Goal: Task Accomplishment & Management: Use online tool/utility

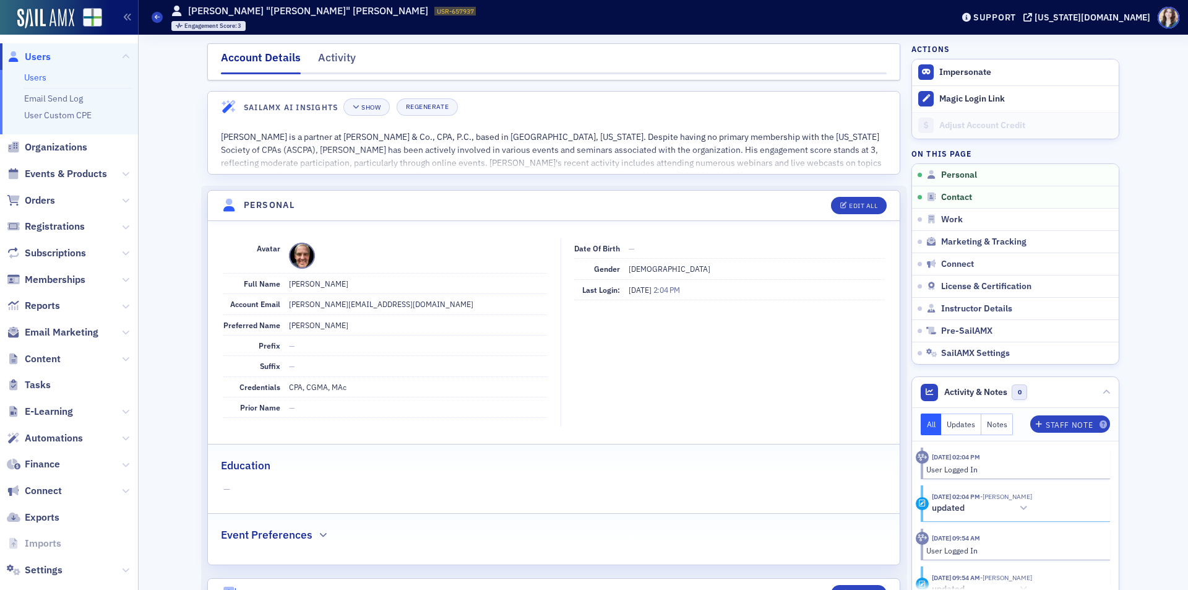
click at [28, 58] on span "Users" at bounding box center [38, 57] width 26 height 14
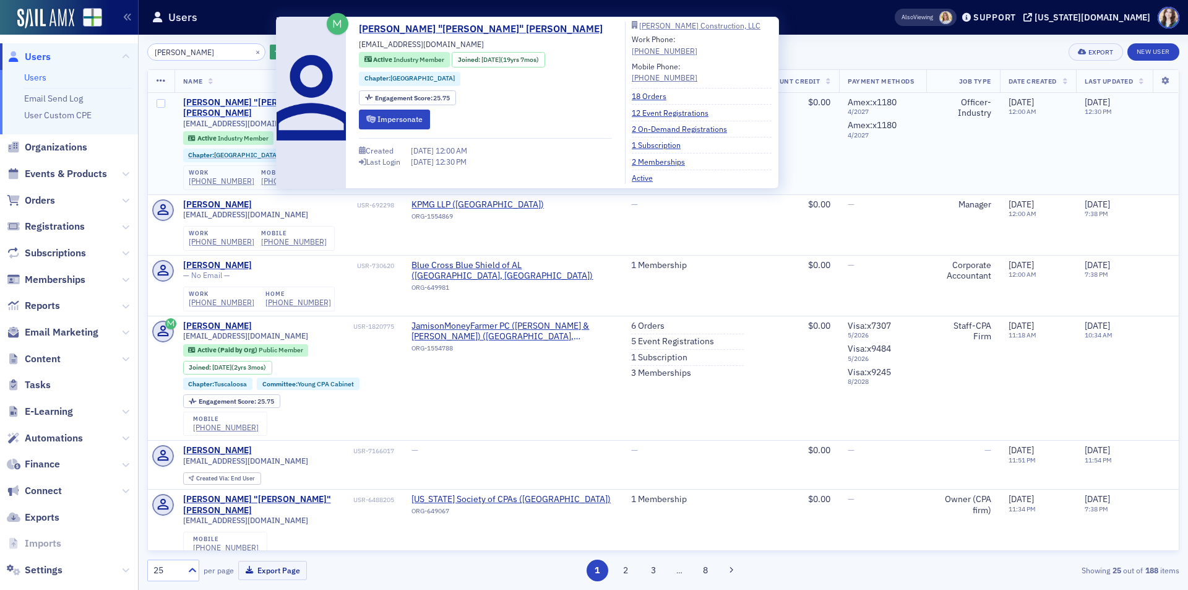
type input "[PERSON_NAME]"
click at [234, 98] on div "[PERSON_NAME] "[PERSON_NAME]" [PERSON_NAME]" at bounding box center [268, 108] width 171 height 22
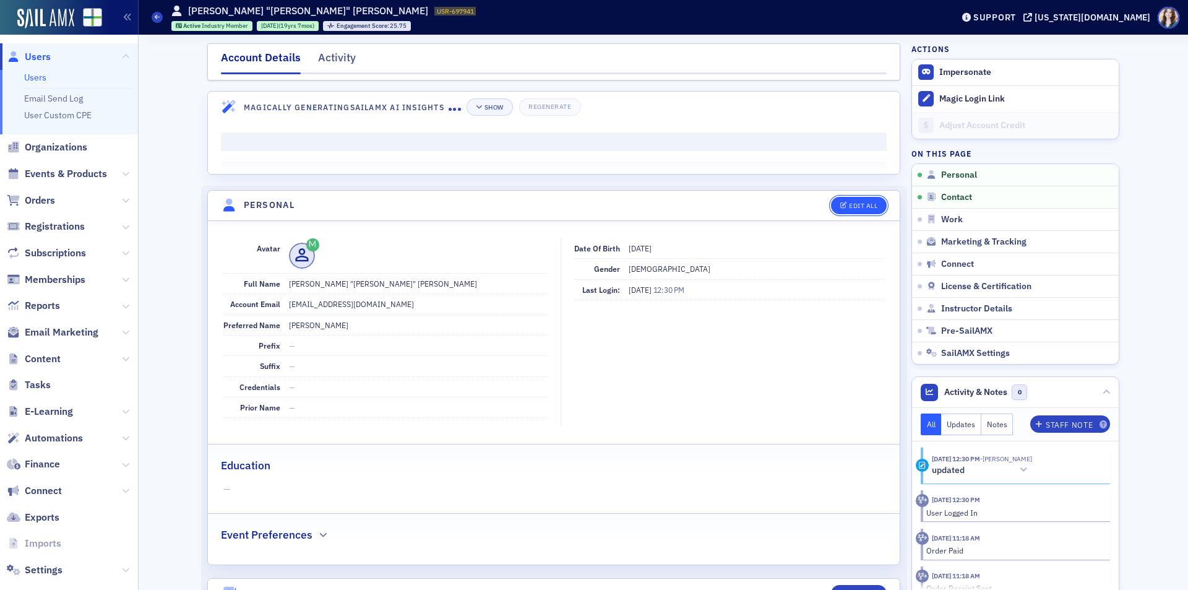
click at [842, 202] on span "Edit All" at bounding box center [858, 205] width 37 height 7
select select "US"
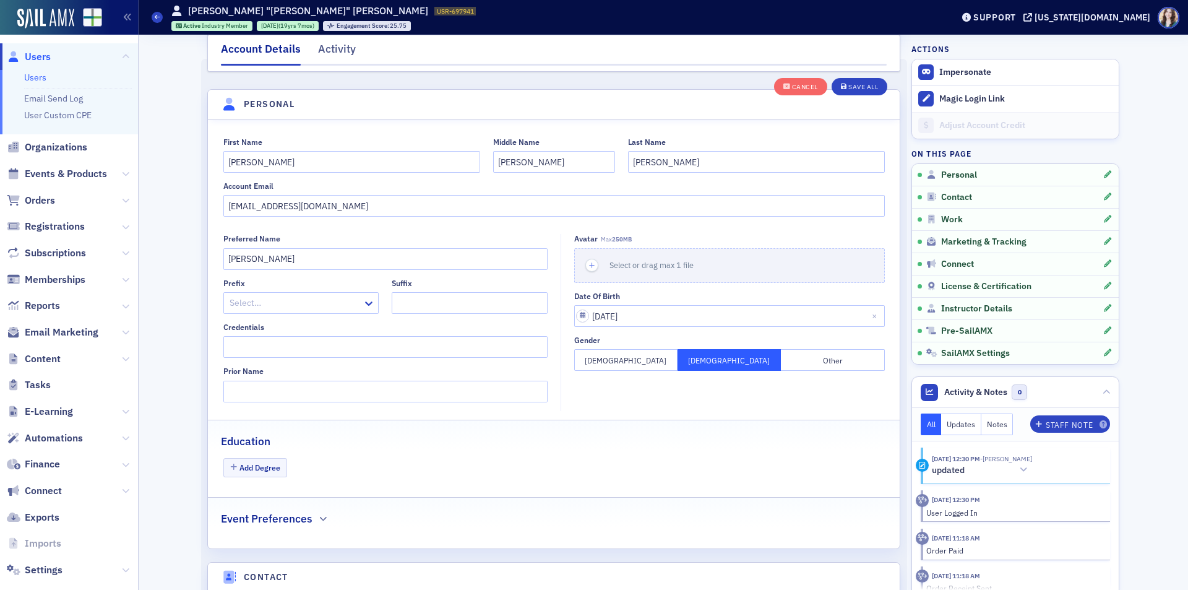
scroll to position [144, 0]
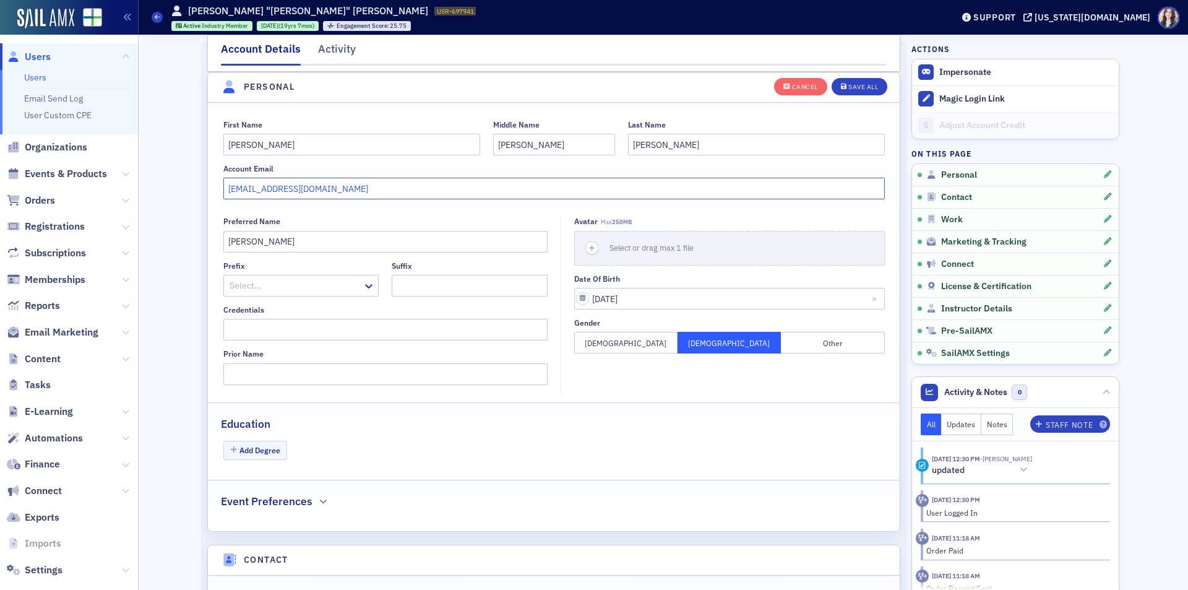
drag, startPoint x: 224, startPoint y: 189, endPoint x: 357, endPoint y: 193, distance: 133.1
click at [357, 193] on input "[EMAIL_ADDRESS][DOMAIN_NAME]" at bounding box center [553, 189] width 661 height 22
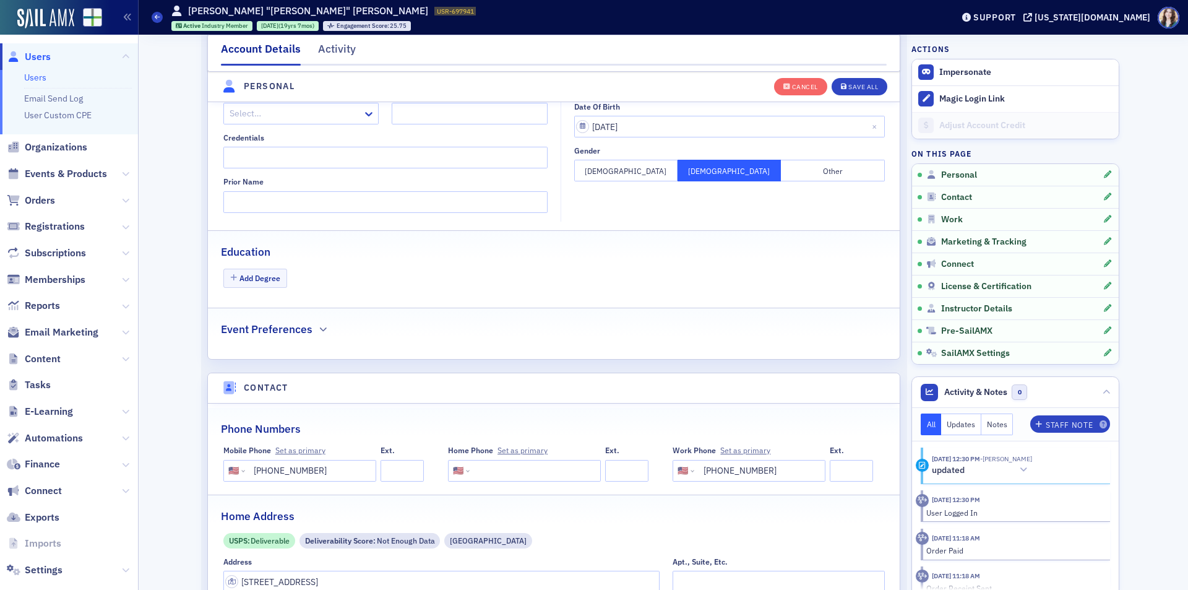
scroll to position [515, 0]
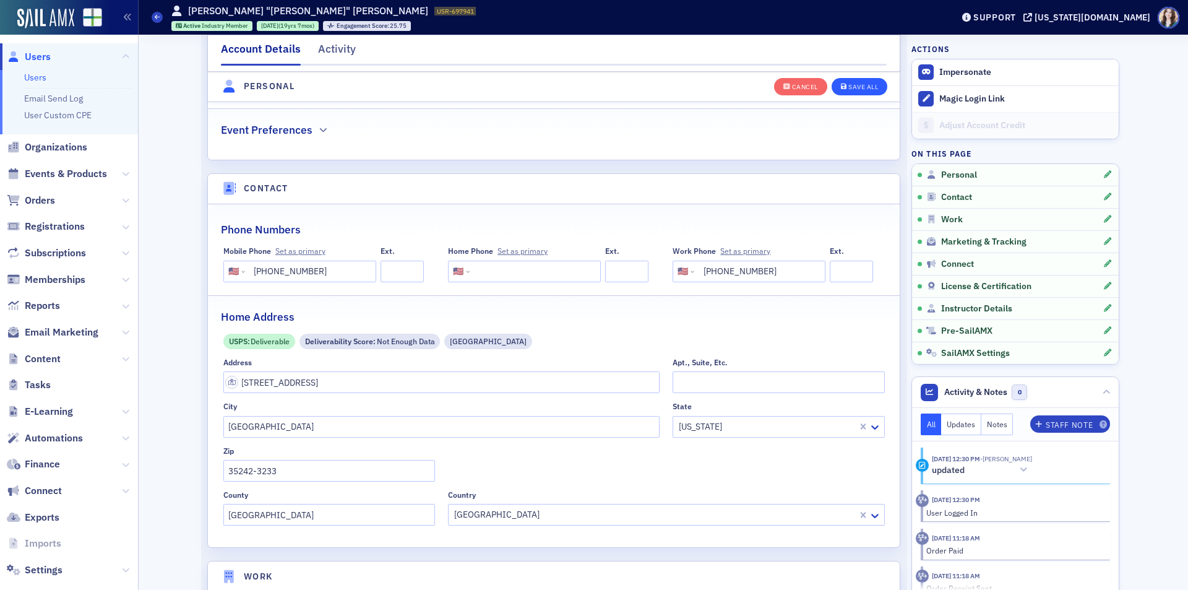
type input "[EMAIL_ADDRESS][PERSON_NAME][DOMAIN_NAME]"
click at [868, 91] on button "Save All" at bounding box center [860, 85] width 56 height 17
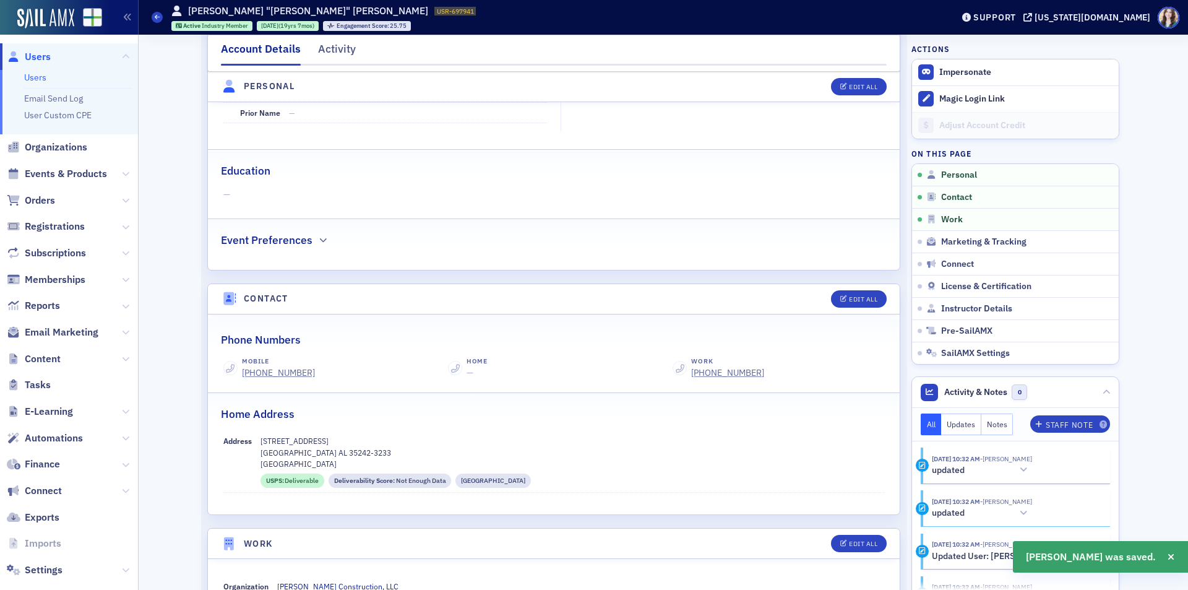
scroll to position [309, 0]
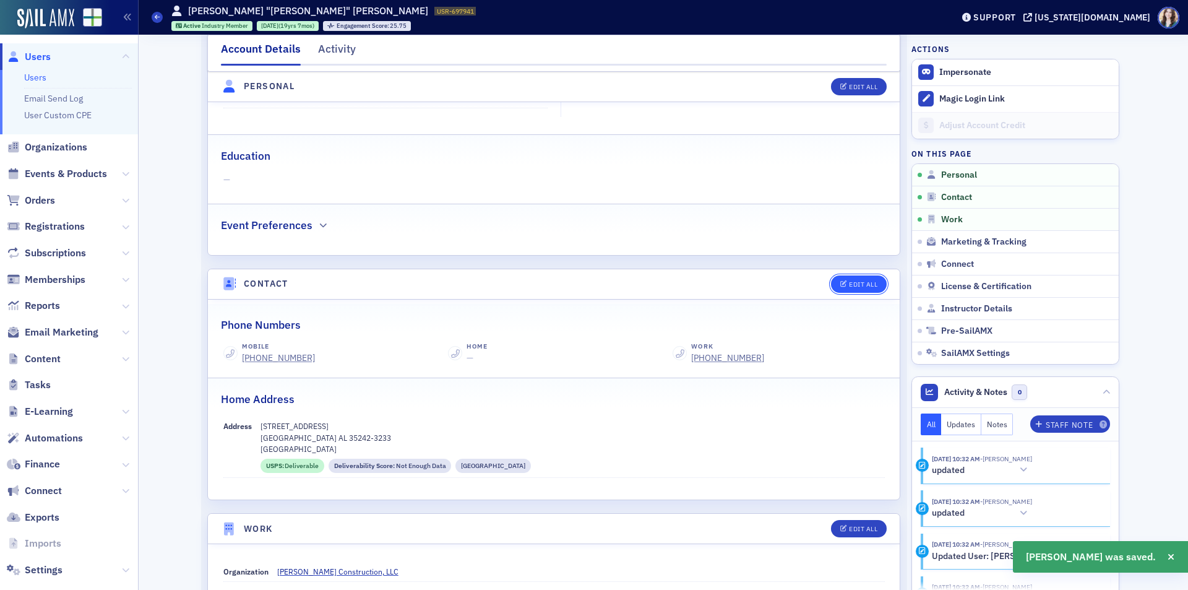
click at [862, 286] on div "Edit All" at bounding box center [863, 284] width 28 height 7
select select "US"
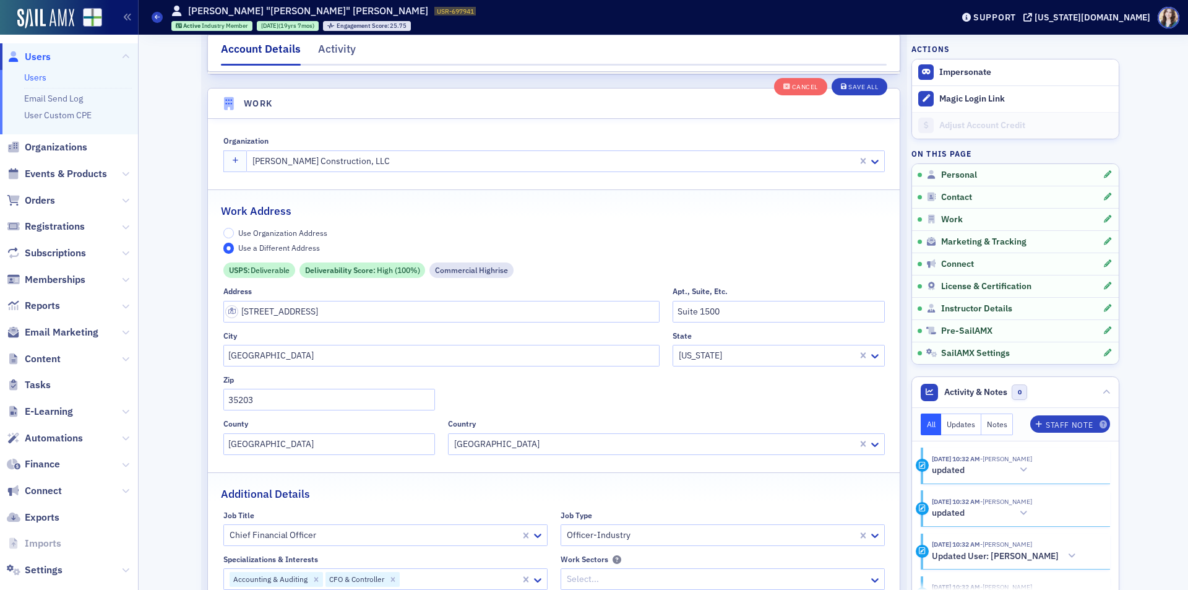
scroll to position [926, 0]
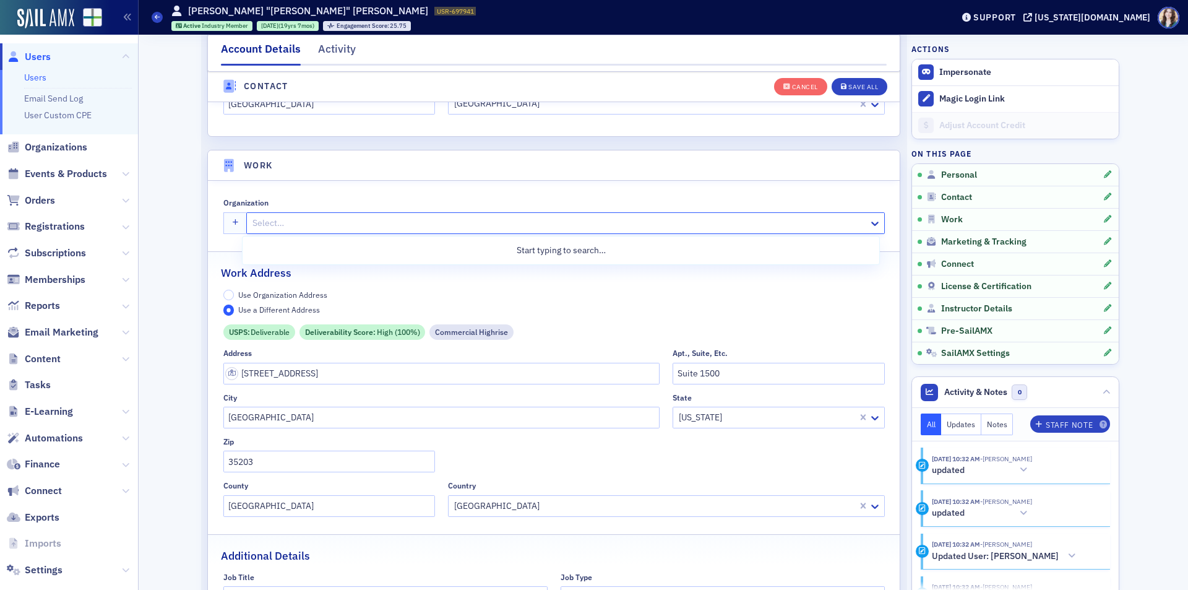
click at [256, 223] on div at bounding box center [559, 222] width 616 height 15
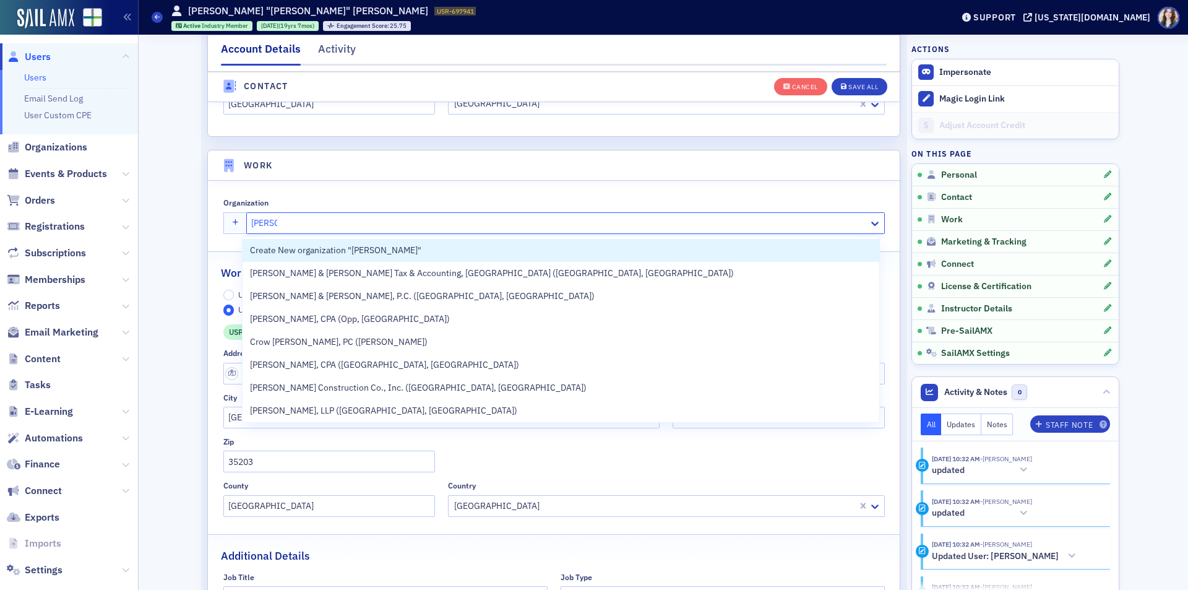
type input "[PERSON_NAME]-"
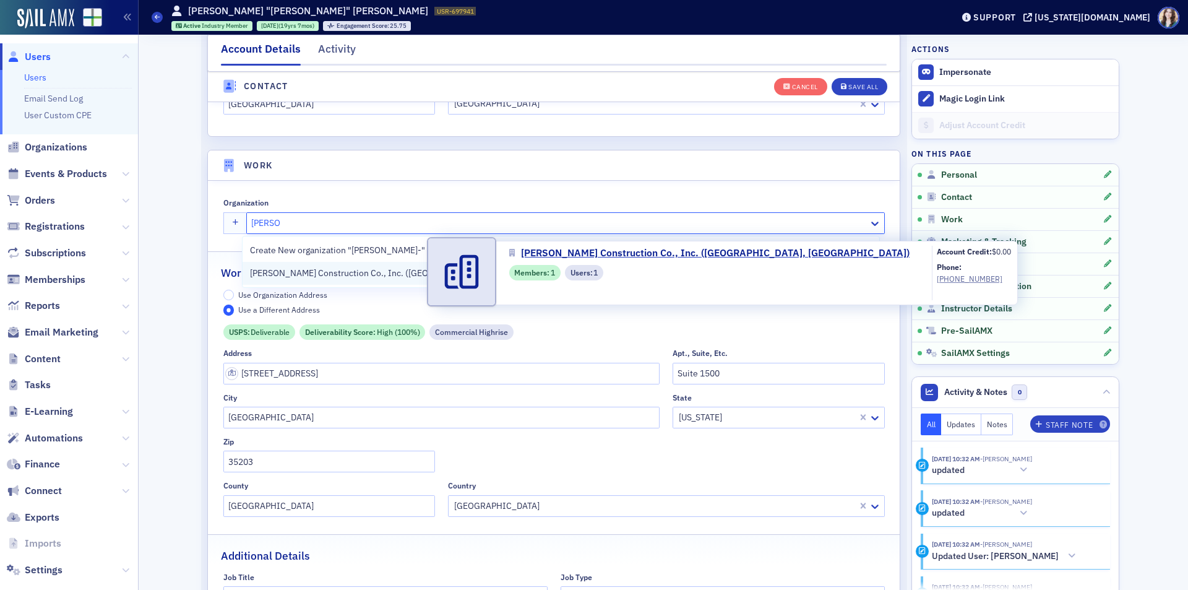
click at [355, 270] on span "[PERSON_NAME] Construction Co., Inc. ([GEOGRAPHIC_DATA], [GEOGRAPHIC_DATA])" at bounding box center [418, 273] width 337 height 13
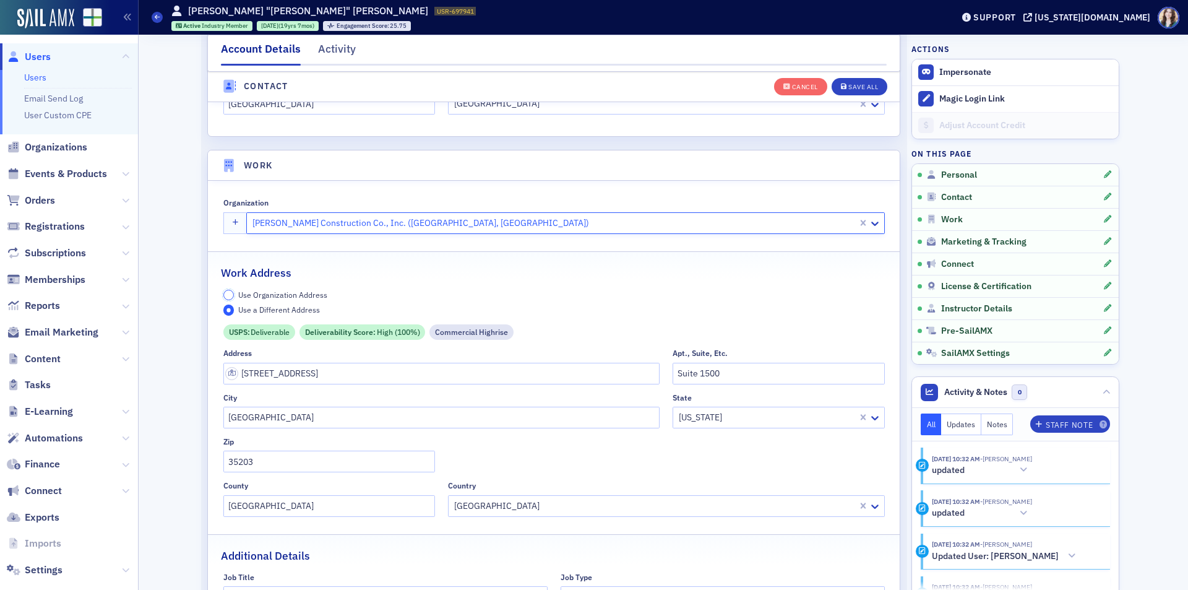
click at [223, 293] on input "Use Organization Address" at bounding box center [228, 295] width 11 height 11
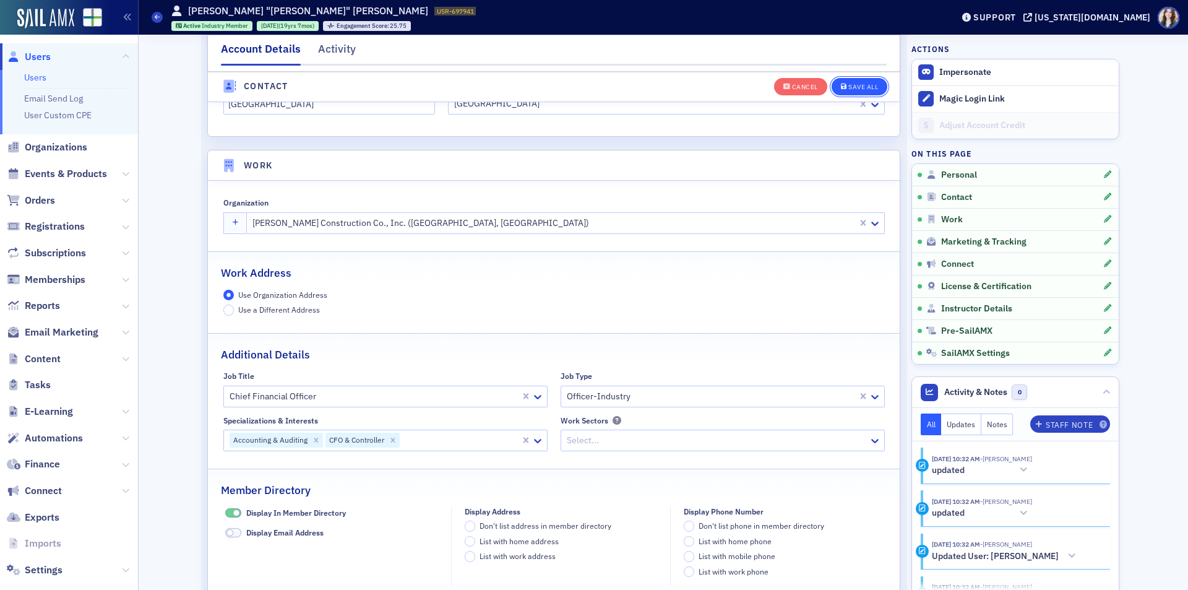
click at [869, 87] on div "Save All" at bounding box center [863, 87] width 30 height 7
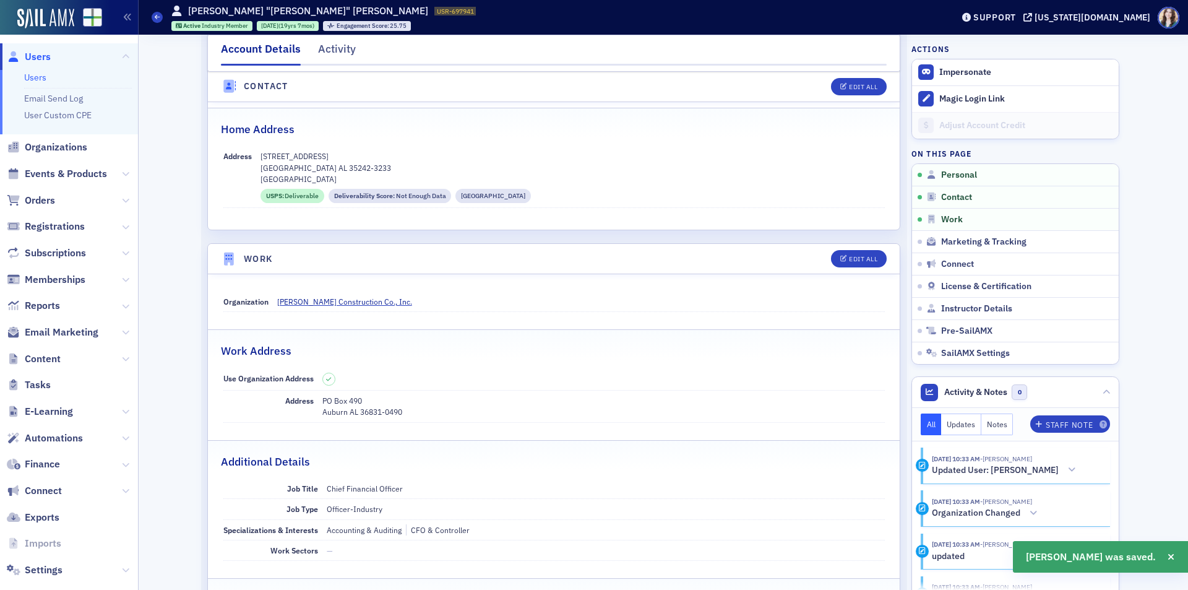
scroll to position [617, 0]
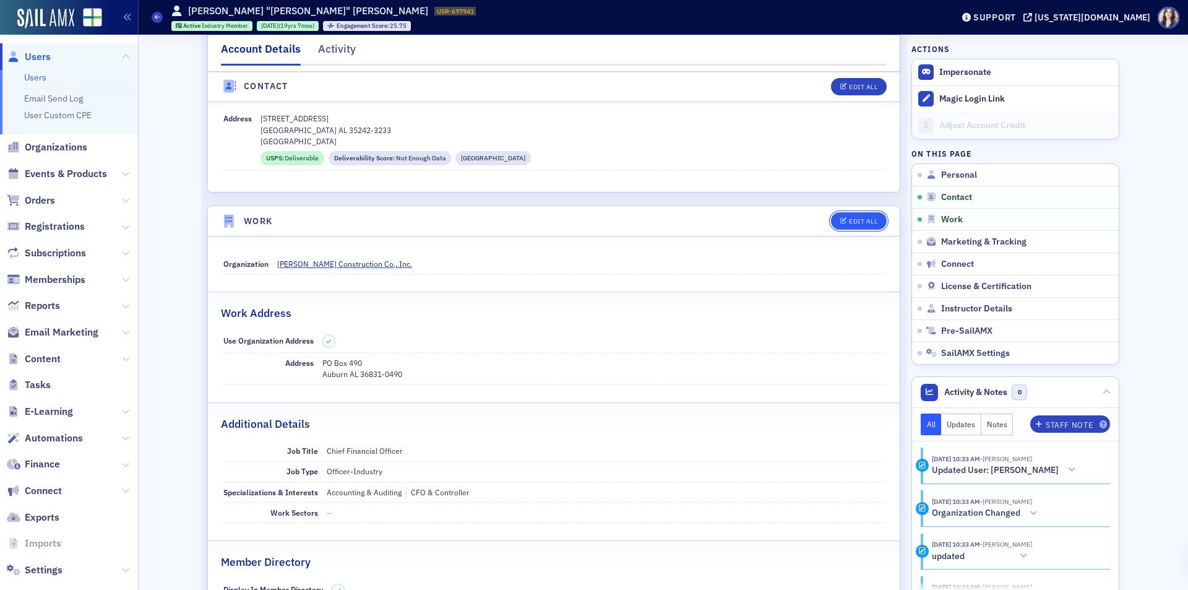
click at [841, 220] on icon "button" at bounding box center [843, 221] width 7 height 7
select select "US"
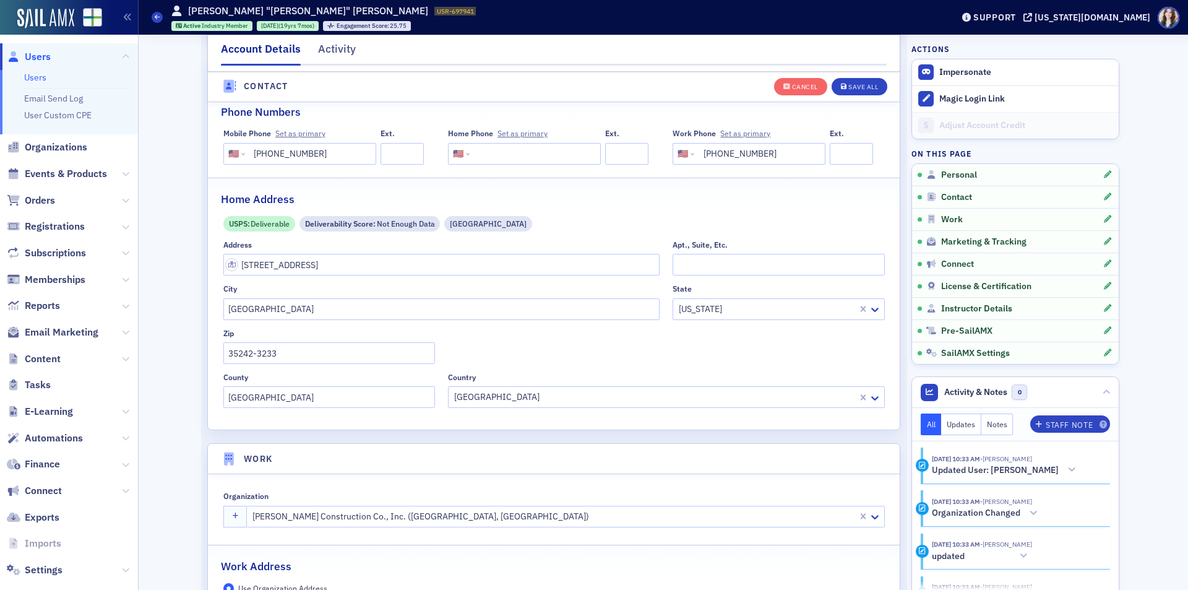
scroll to position [571, 0]
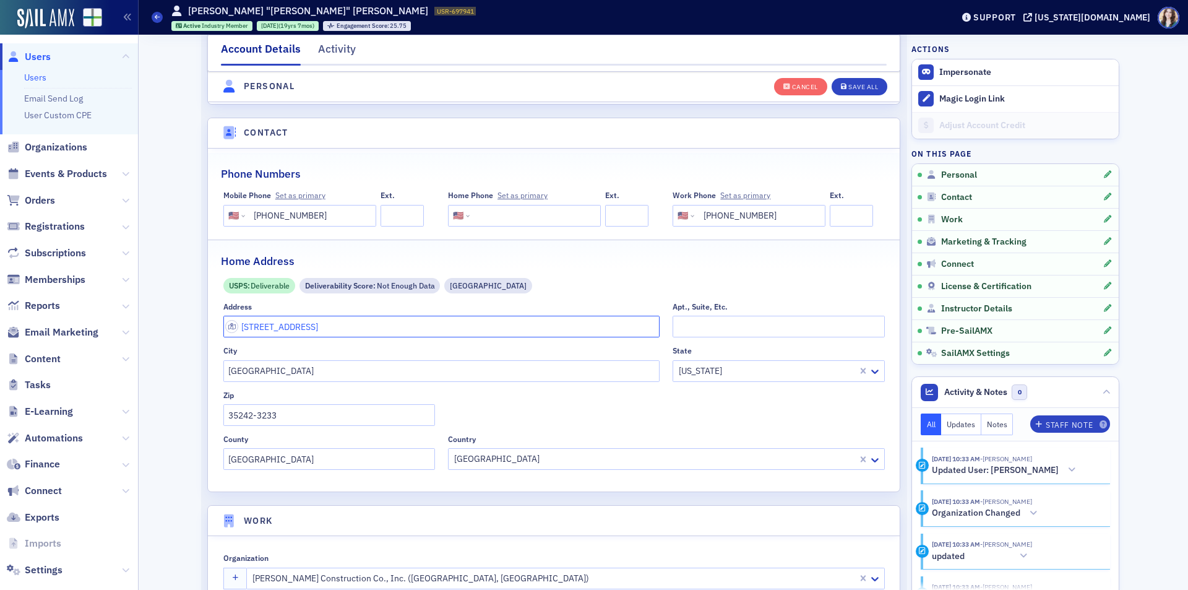
click at [376, 328] on input "[STREET_ADDRESS]" at bounding box center [441, 327] width 437 height 22
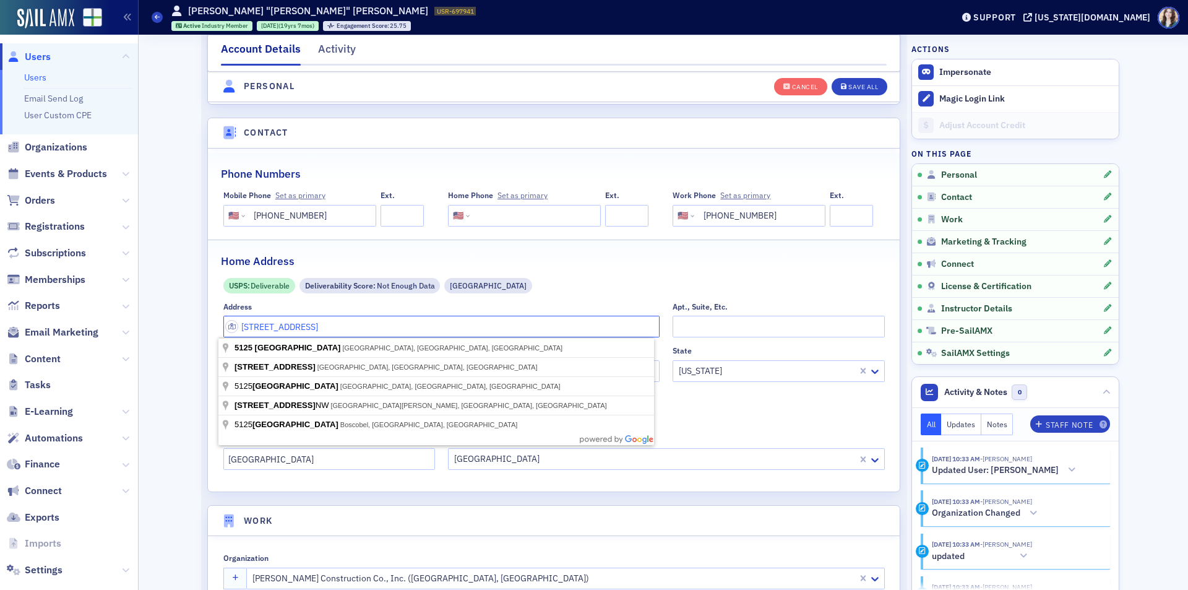
drag, startPoint x: 376, startPoint y: 328, endPoint x: 240, endPoint y: 332, distance: 136.2
click at [240, 332] on input "[STREET_ADDRESS]" at bounding box center [441, 327] width 437 height 22
type input "[STREET_ADDRESS]"
type input "Auburn"
type input "36879"
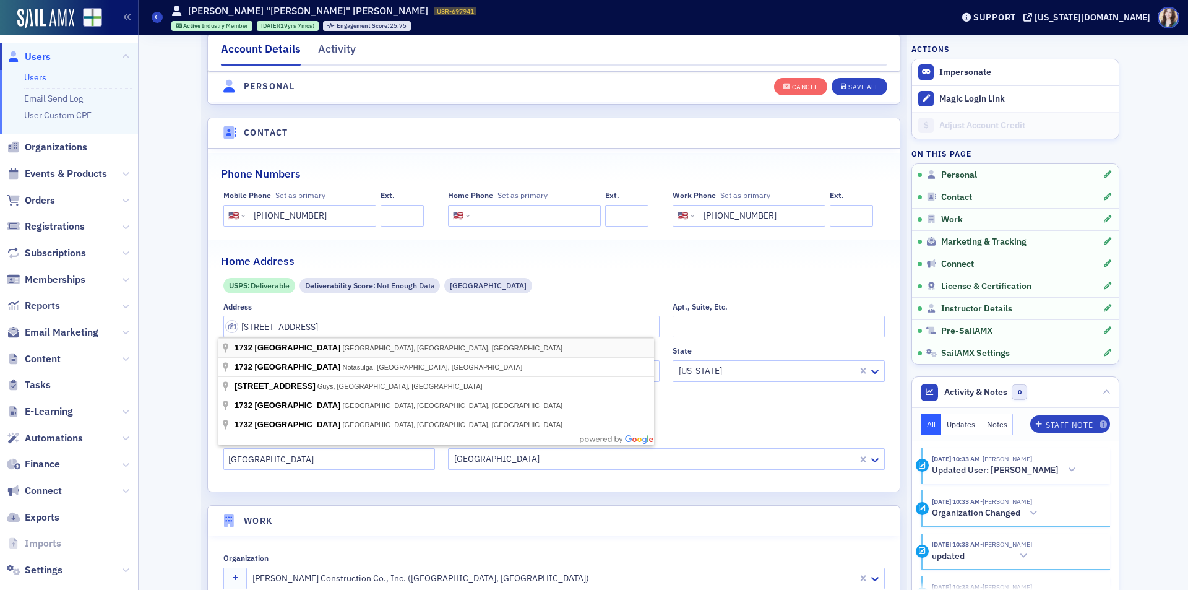
type input "[GEOGRAPHIC_DATA]"
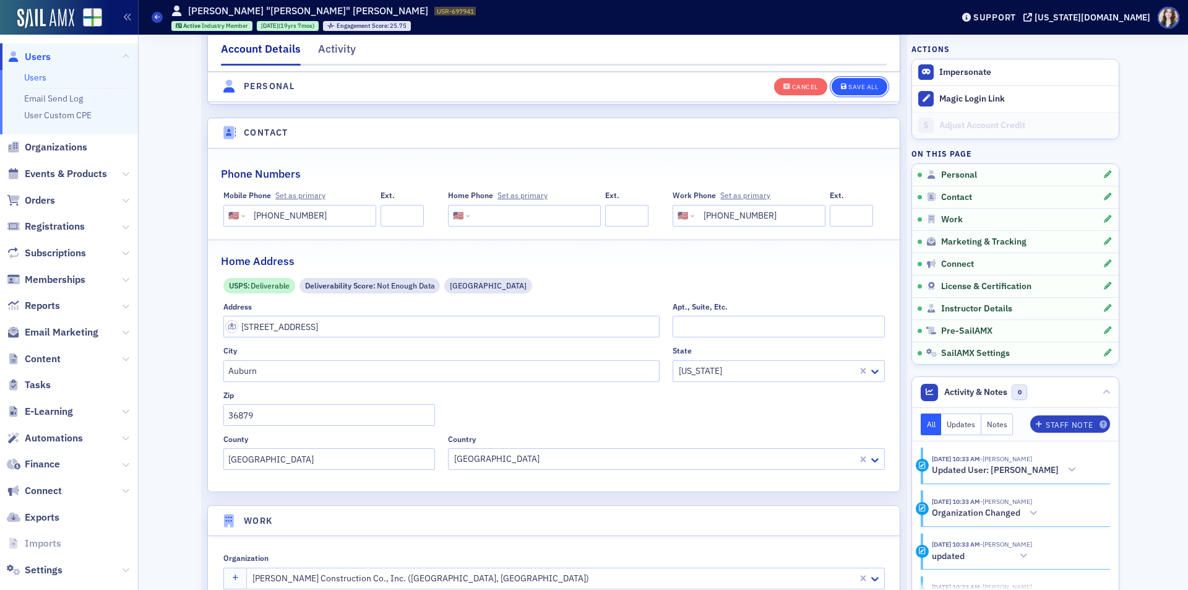
click at [867, 85] on div "Save All" at bounding box center [863, 87] width 30 height 7
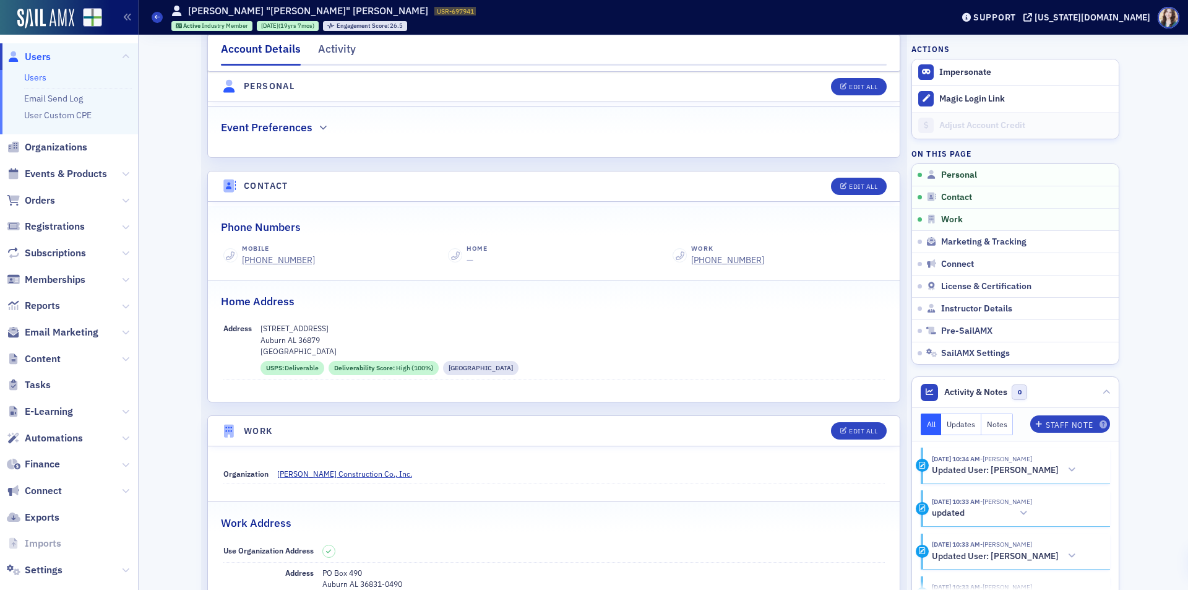
scroll to position [385, 0]
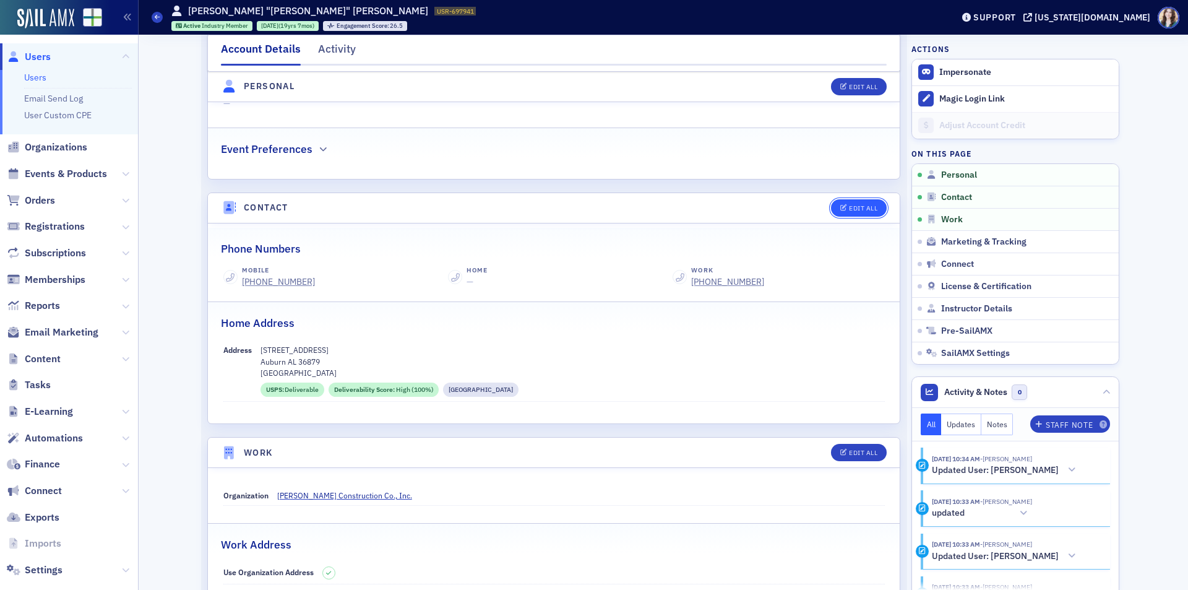
click at [855, 211] on div "Edit All" at bounding box center [863, 208] width 28 height 7
select select "US"
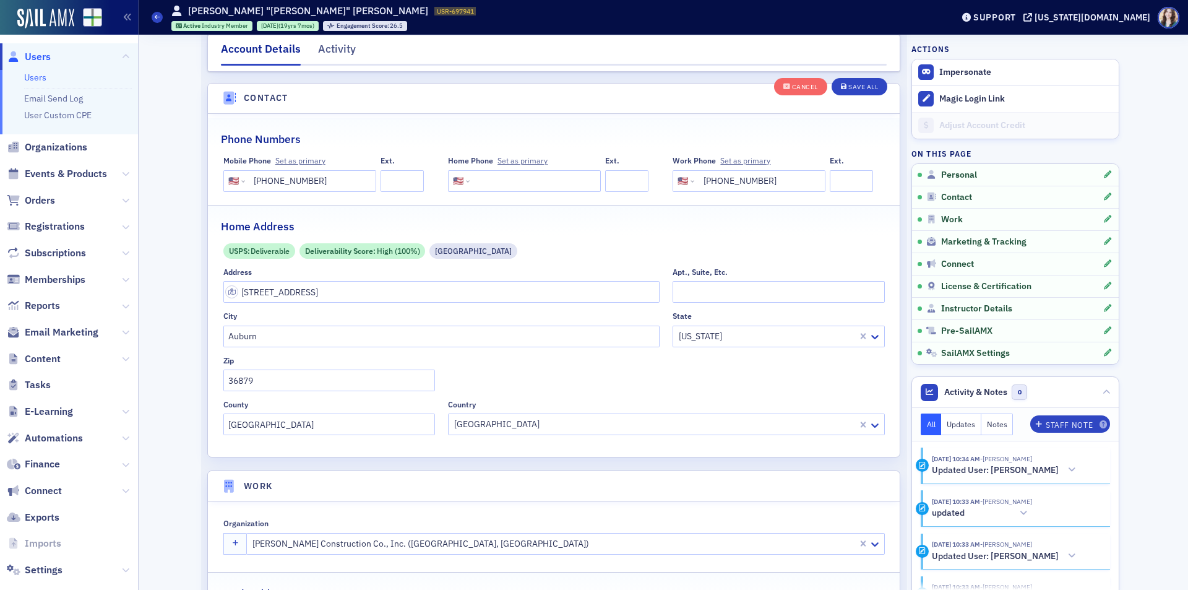
scroll to position [617, 0]
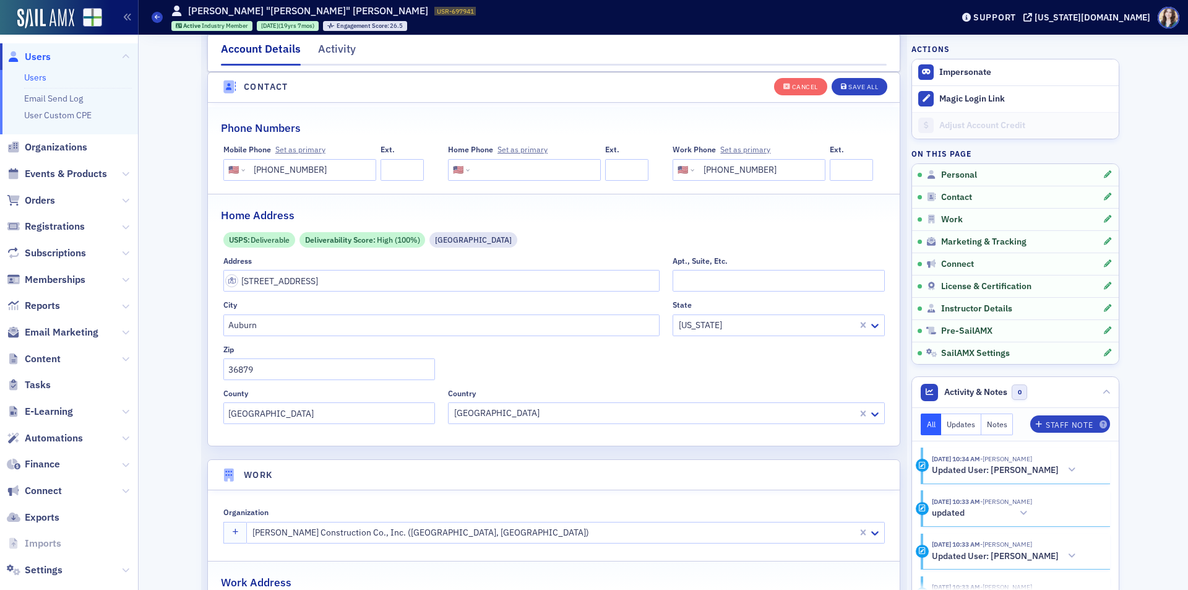
click at [778, 171] on input "[PHONE_NUMBER]" at bounding box center [759, 170] width 124 height 22
drag, startPoint x: 782, startPoint y: 171, endPoint x: 687, endPoint y: 176, distance: 95.4
click at [687, 176] on div "International [GEOGRAPHIC_DATA] [GEOGRAPHIC_DATA] [GEOGRAPHIC_DATA] [GEOGRAPHIC…" at bounding box center [749, 170] width 153 height 22
click at [726, 169] on input "[PHONE_NUMBER]" at bounding box center [759, 170] width 124 height 22
click at [730, 170] on input "[PHONE_NUMBER]" at bounding box center [759, 170] width 124 height 22
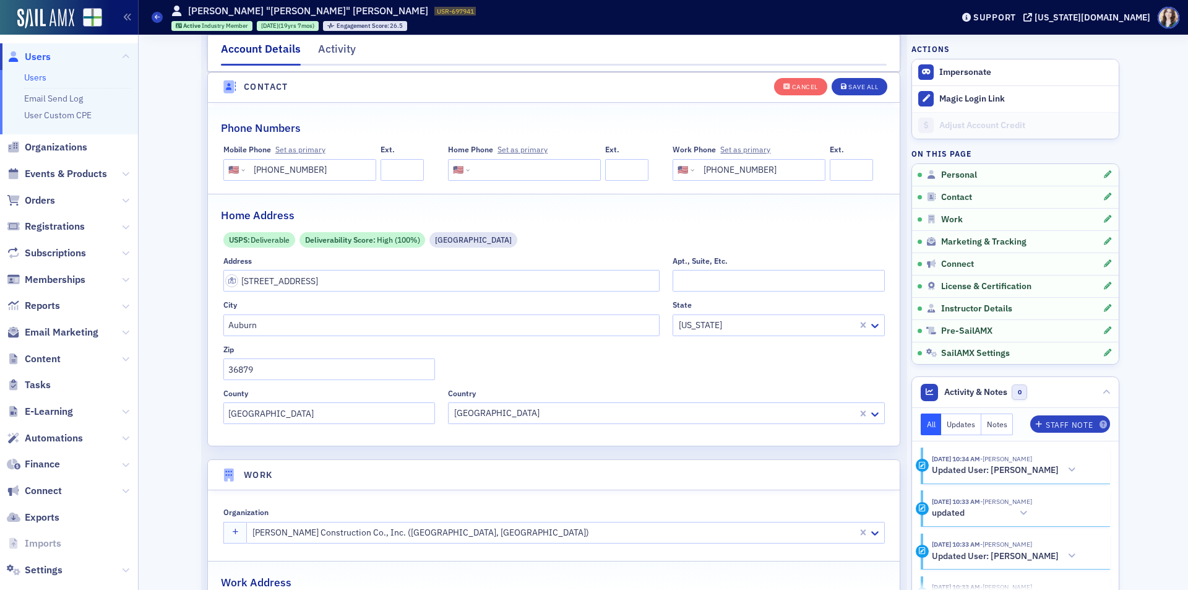
click at [728, 166] on input "[PHONE_NUMBER]" at bounding box center [759, 170] width 124 height 22
type input "[PHONE_NUMBER]"
click at [851, 82] on button "Save All" at bounding box center [860, 85] width 56 height 17
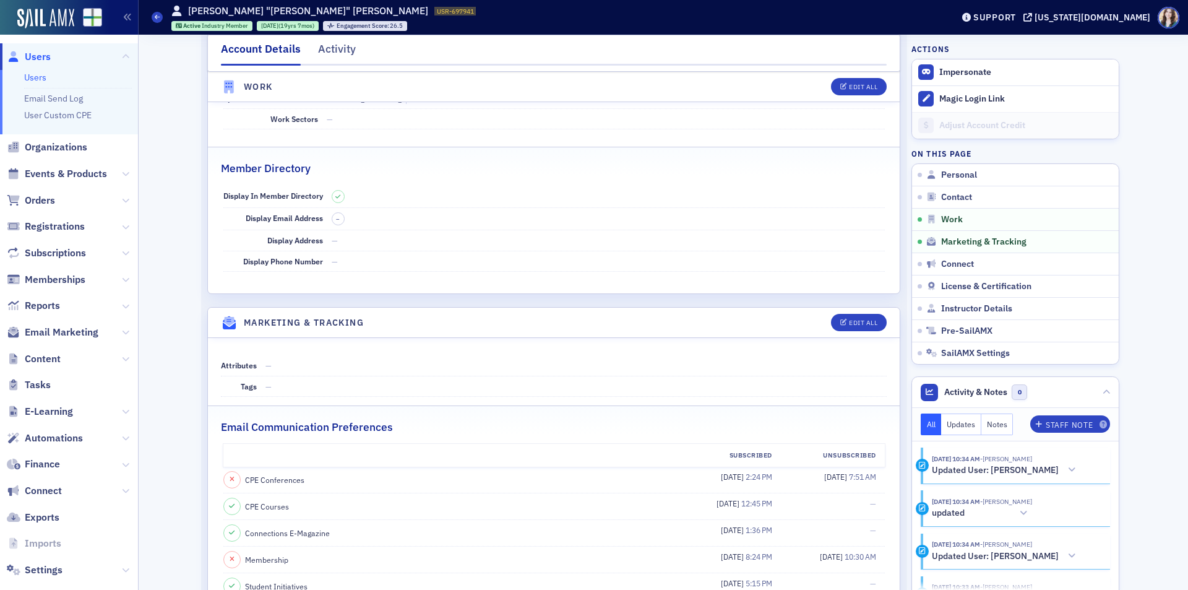
scroll to position [1134, 0]
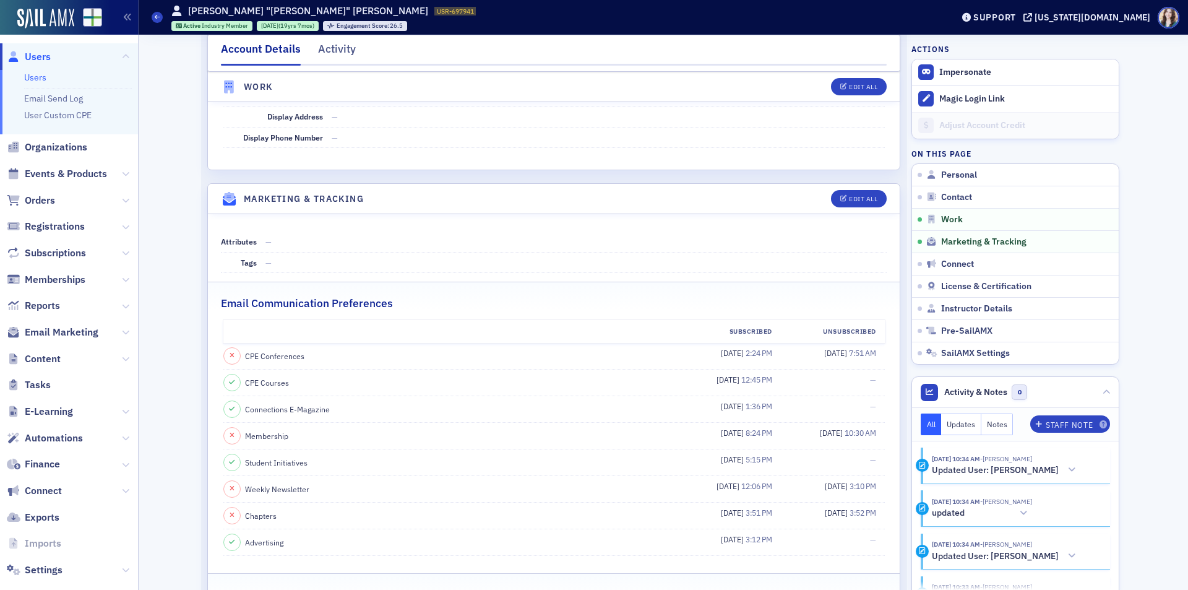
drag, startPoint x: 1183, startPoint y: 55, endPoint x: 1167, endPoint y: 156, distance: 102.1
click at [1167, 156] on div "Account Details Activity Magically Generating SailAMX AI Insights Show Regenera…" at bounding box center [663, 268] width 1032 height 2735
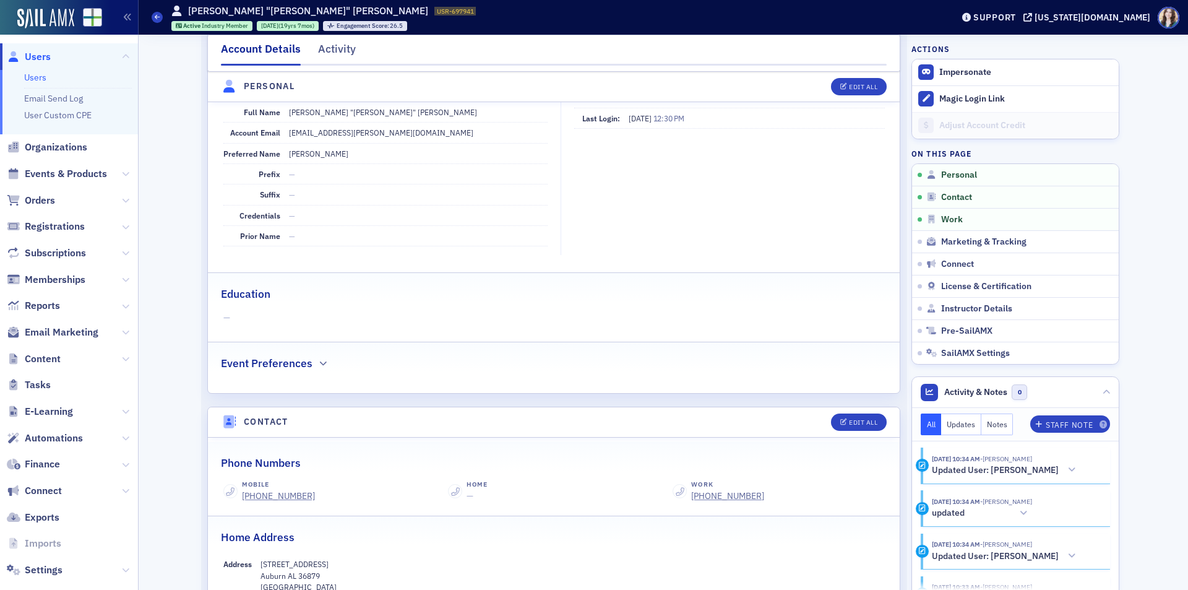
scroll to position [0, 0]
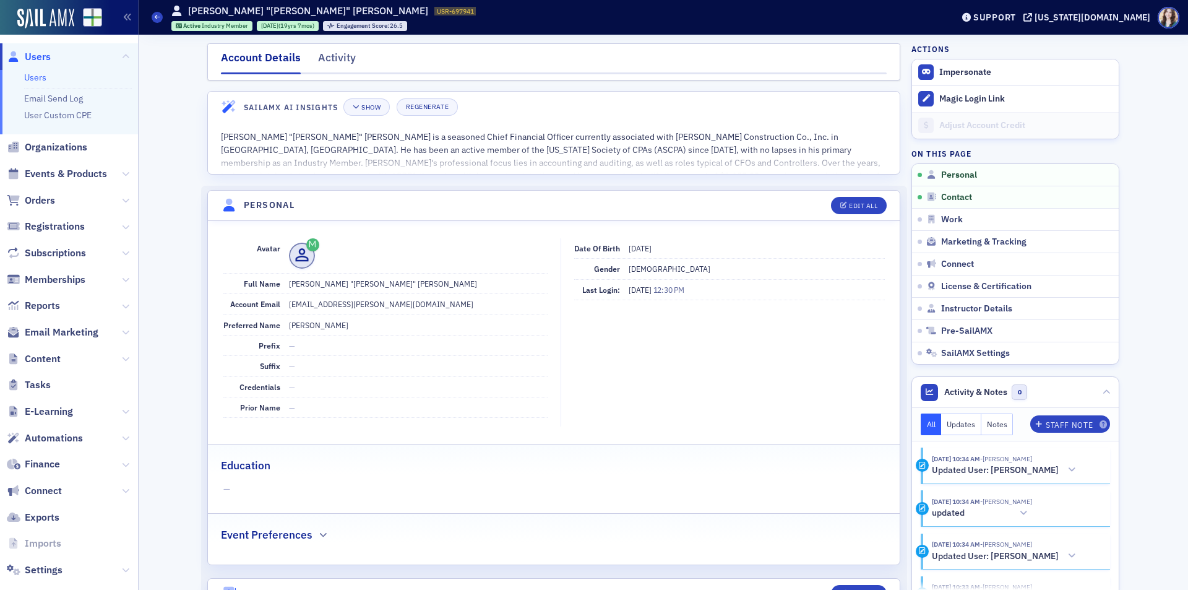
click at [815, 202] on header "Personal Edit All" at bounding box center [554, 206] width 692 height 30
click at [289, 304] on dd "[EMAIL_ADDRESS][PERSON_NAME][DOMAIN_NAME]" at bounding box center [418, 304] width 259 height 20
click at [36, 59] on span "Users" at bounding box center [38, 57] width 26 height 14
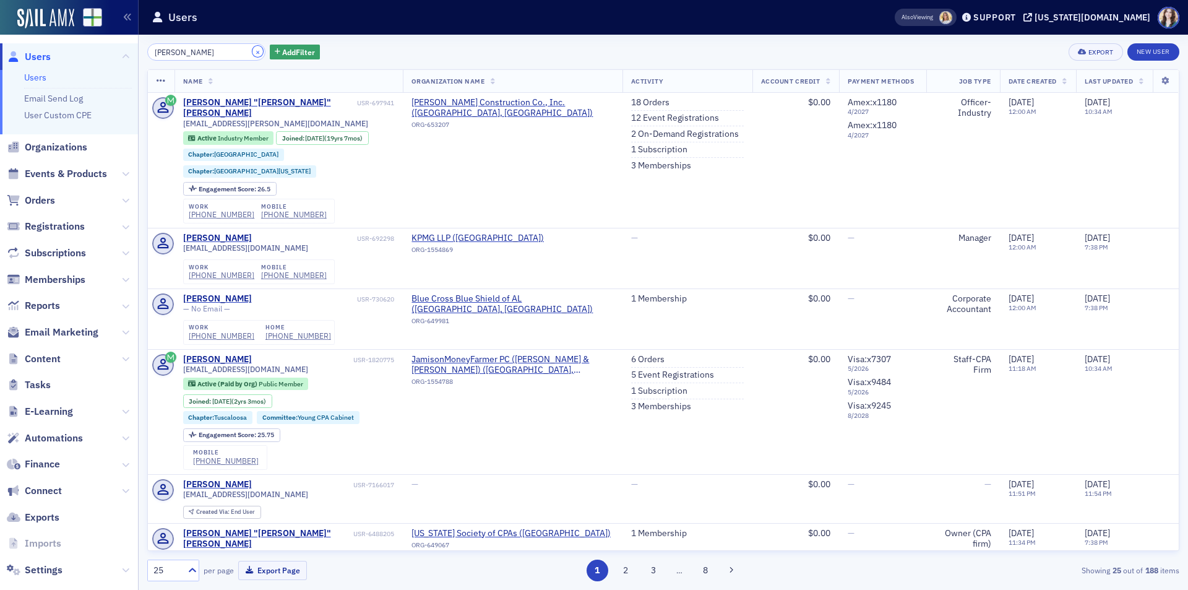
click at [252, 50] on button "×" at bounding box center [257, 51] width 11 height 11
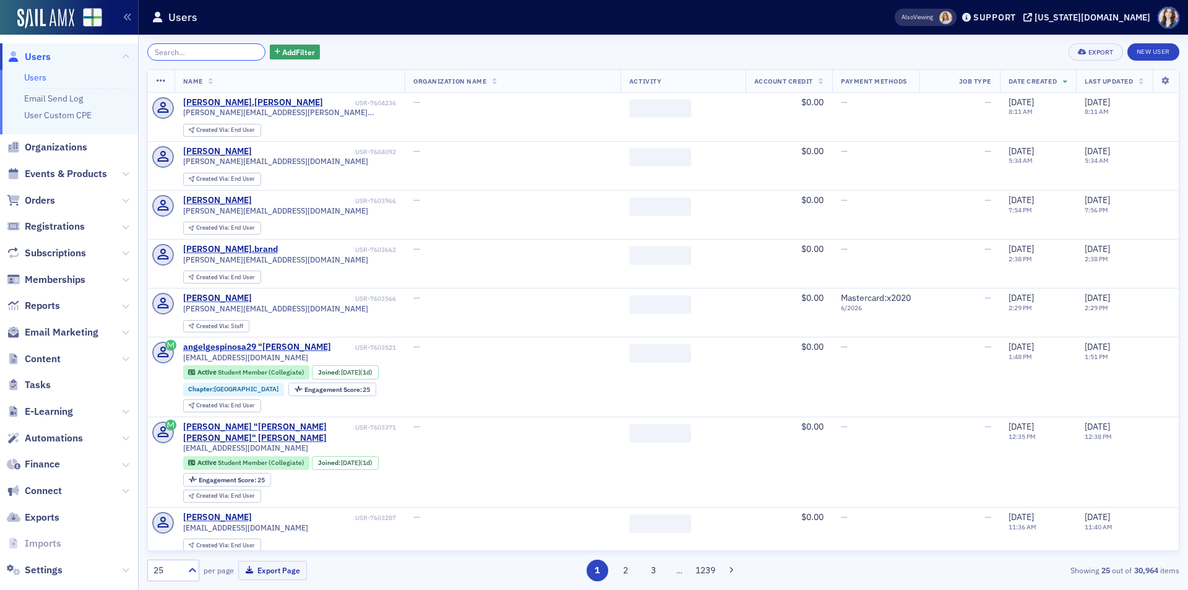
click at [238, 51] on input "search" at bounding box center [206, 51] width 118 height 17
click at [310, 45] on div "Add Filter Export New User" at bounding box center [663, 51] width 1032 height 17
click at [212, 54] on input "search" at bounding box center [206, 51] width 118 height 17
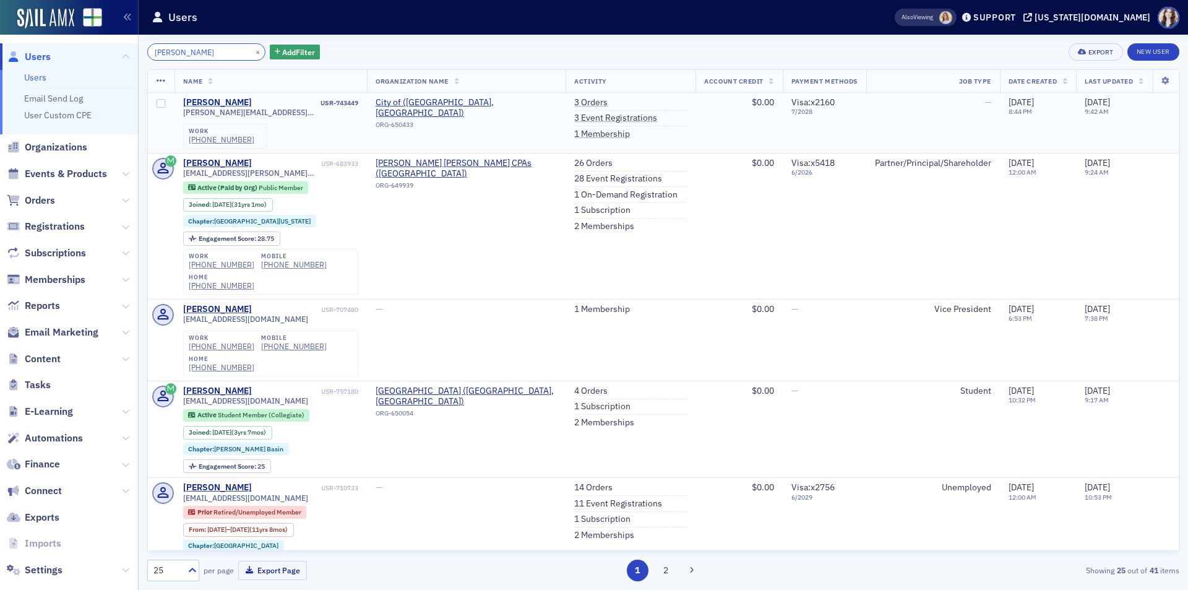
type input "[PERSON_NAME]"
click at [212, 101] on div "[PERSON_NAME]" at bounding box center [217, 102] width 69 height 11
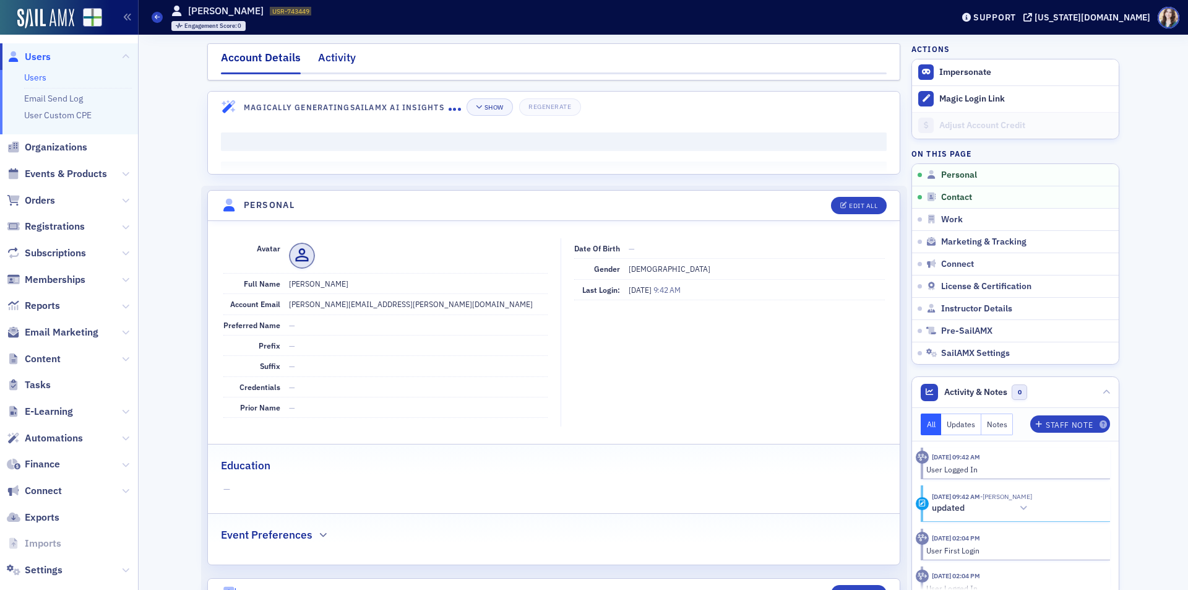
click at [325, 60] on div "Activity" at bounding box center [337, 60] width 38 height 23
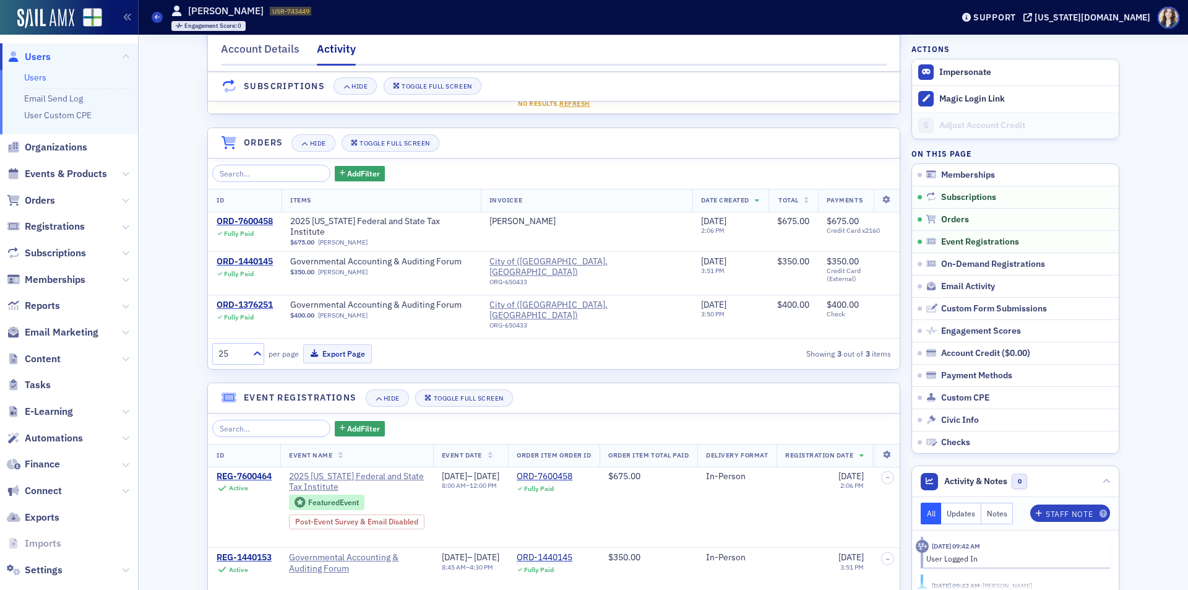
scroll to position [186, 0]
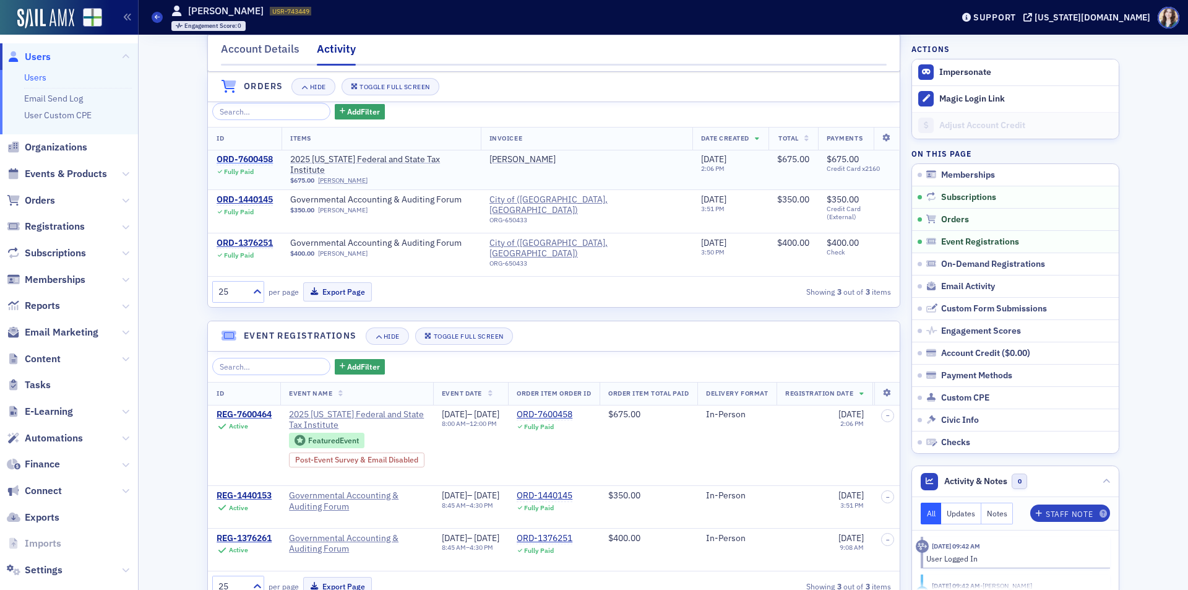
click at [255, 158] on div "ORD-7600458" at bounding box center [245, 159] width 56 height 11
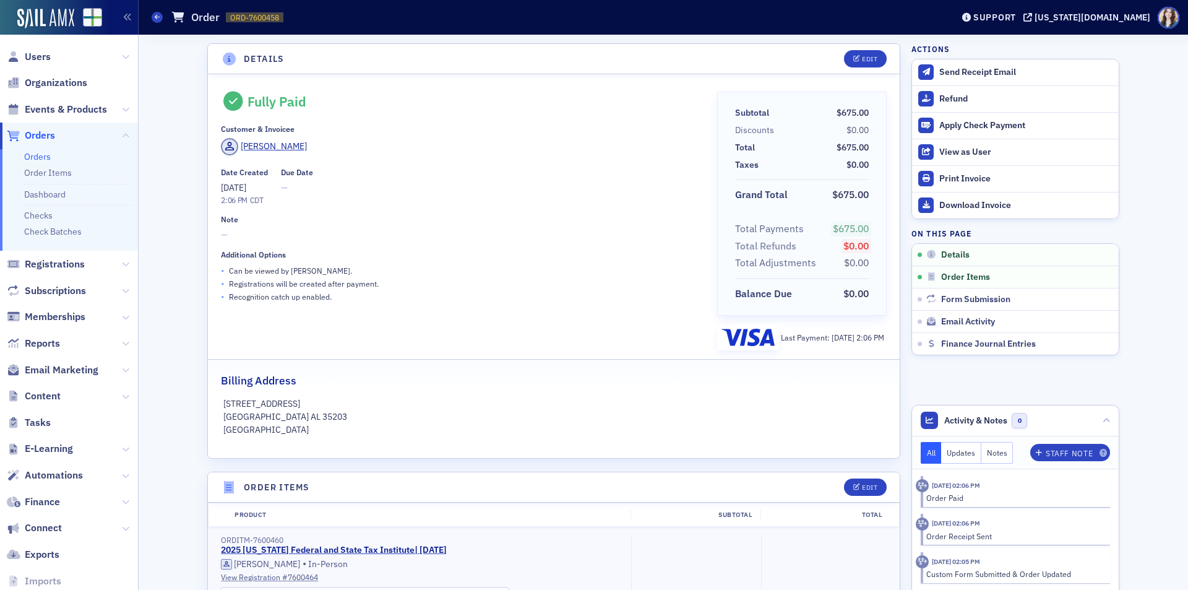
click at [208, 48] on header "Details Edit" at bounding box center [554, 59] width 692 height 30
click at [208, 59] on header "Details Edit" at bounding box center [554, 59] width 692 height 30
click at [1098, 92] on button "Refund" at bounding box center [1015, 98] width 207 height 27
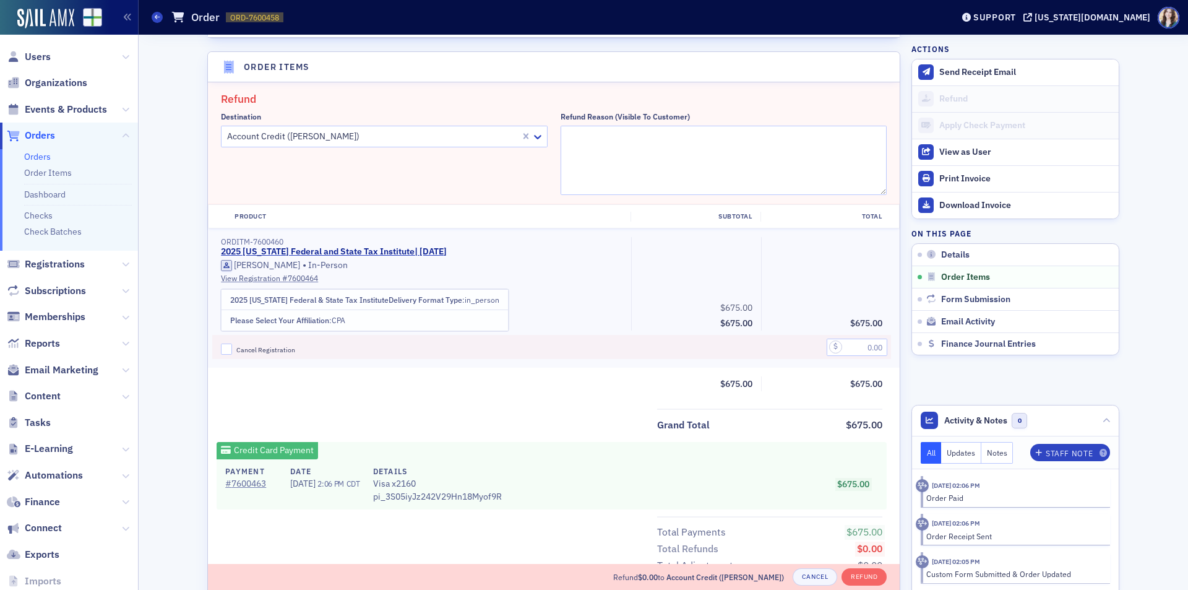
scroll to position [431, 0]
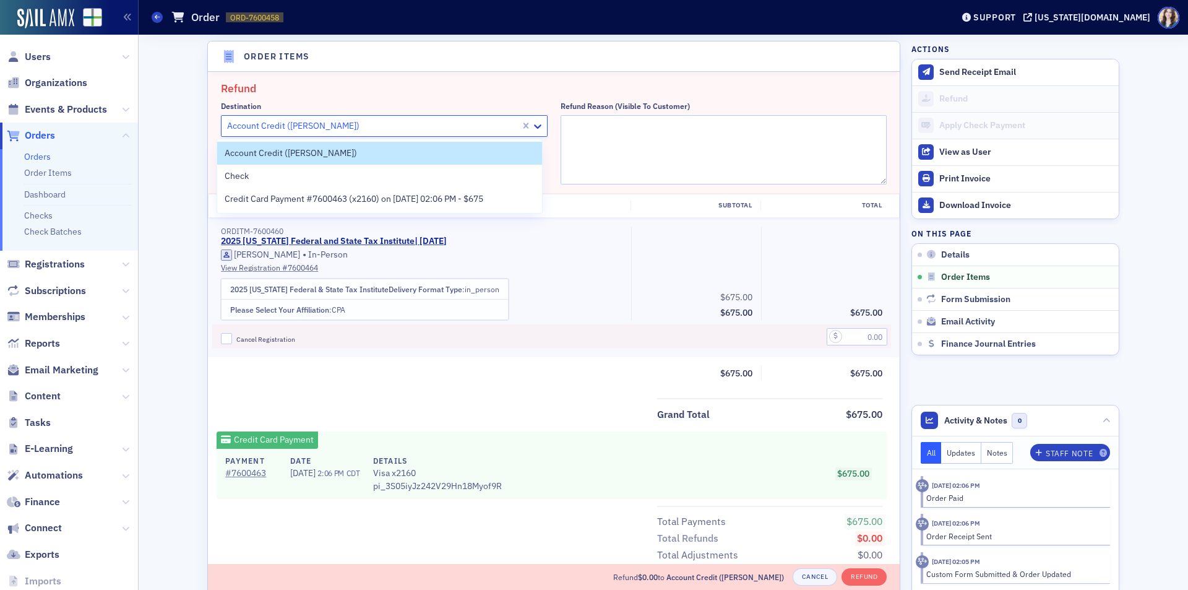
click at [376, 126] on div at bounding box center [372, 125] width 293 height 15
click at [329, 199] on span "Credit Card Payment #7600463 (x2160) on [DATE] 02:06 PM - $675" at bounding box center [354, 198] width 259 height 13
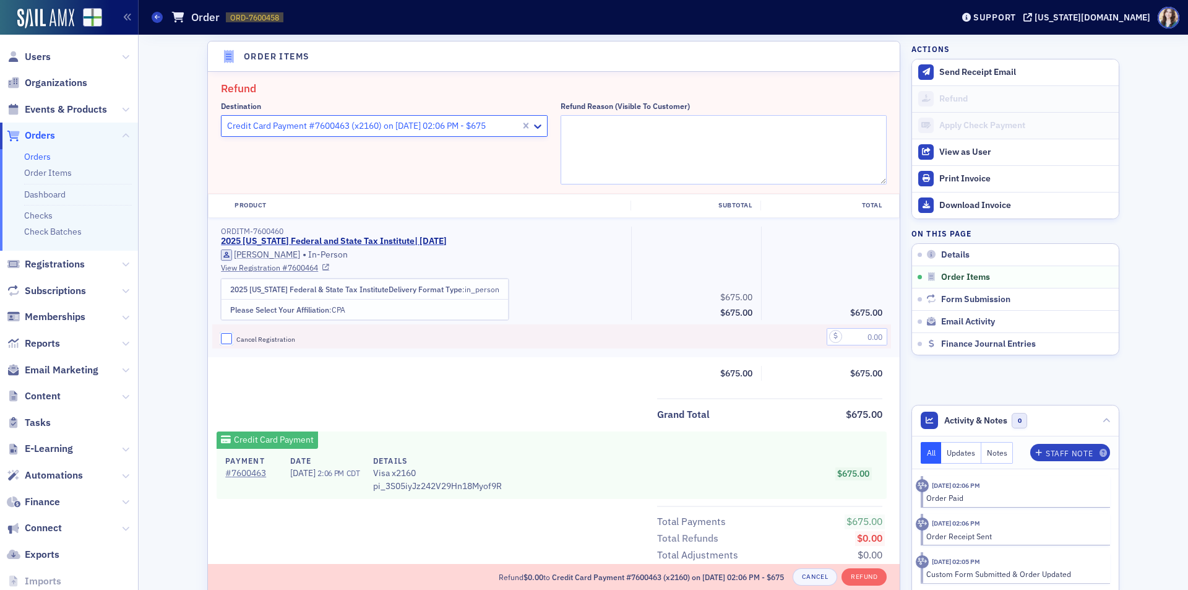
click at [221, 338] on input "Cancel Registration" at bounding box center [226, 338] width 11 height 11
checkbox input "true"
click at [866, 332] on input "text" at bounding box center [857, 336] width 61 height 17
type input "675.00"
drag, startPoint x: 776, startPoint y: 116, endPoint x: 775, endPoint y: 146, distance: 30.3
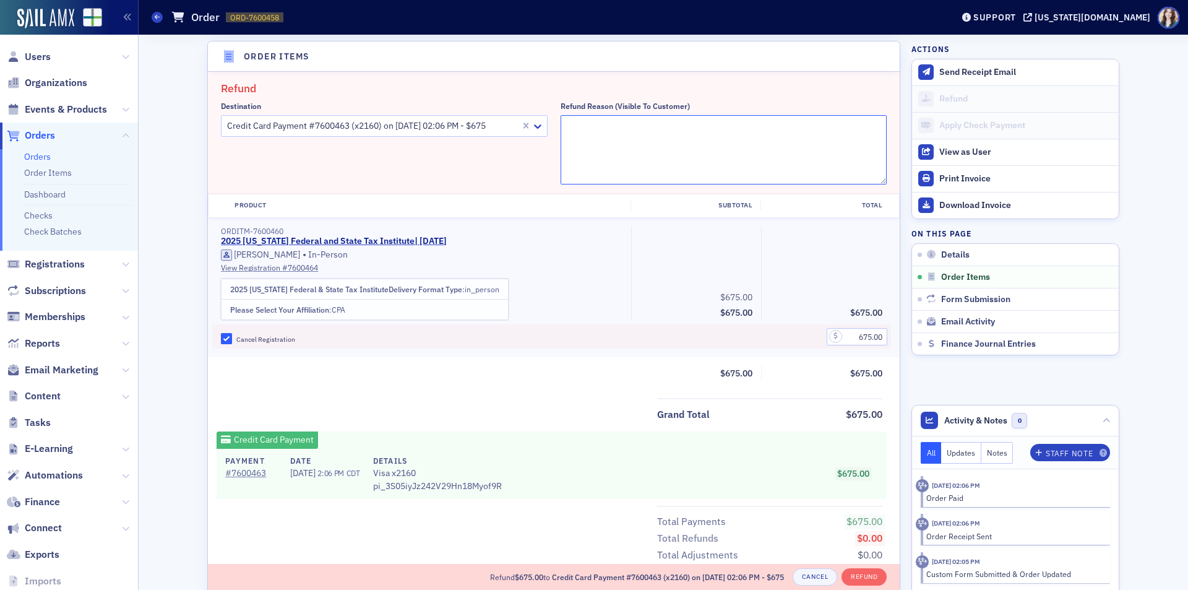
click at [776, 118] on textarea "Refund Reason (Visible to Customer)" at bounding box center [724, 149] width 327 height 69
type textarea "Purchased using the incorrect card"
click at [861, 89] on h2 "Refund" at bounding box center [554, 88] width 666 height 16
click at [885, 117] on fieldset "Refund Destination Credit Card Payment #7600463 (x2160) on [DATE] 02:06 PM - $6…" at bounding box center [554, 133] width 692 height 122
click at [859, 581] on button "Refund" at bounding box center [863, 576] width 45 height 17
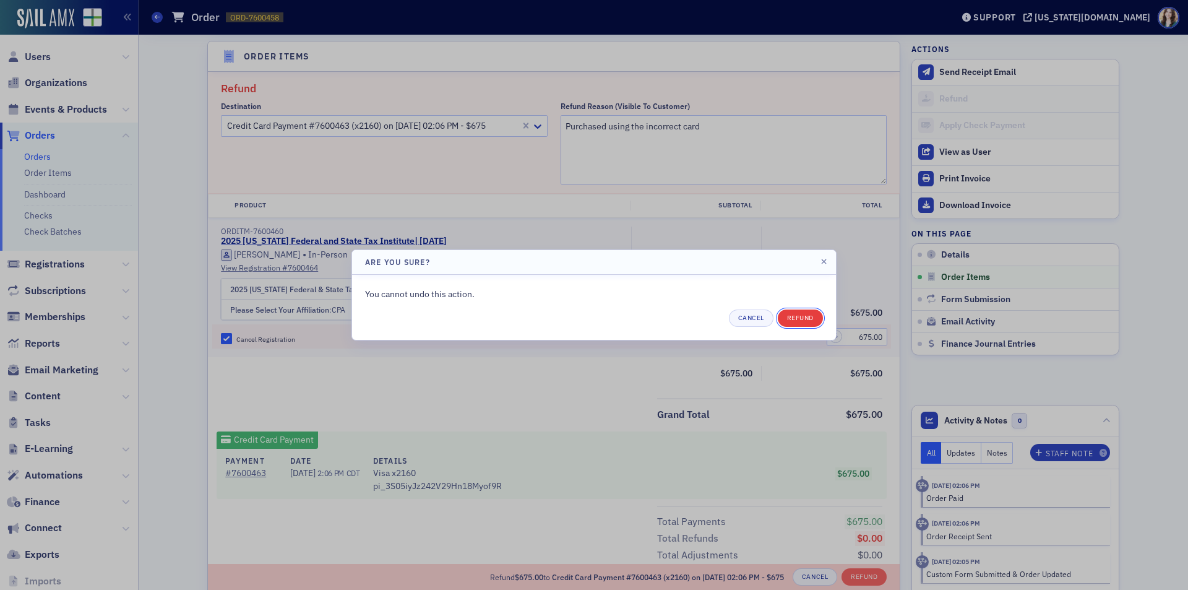
click at [809, 318] on button "Refund" at bounding box center [800, 317] width 45 height 17
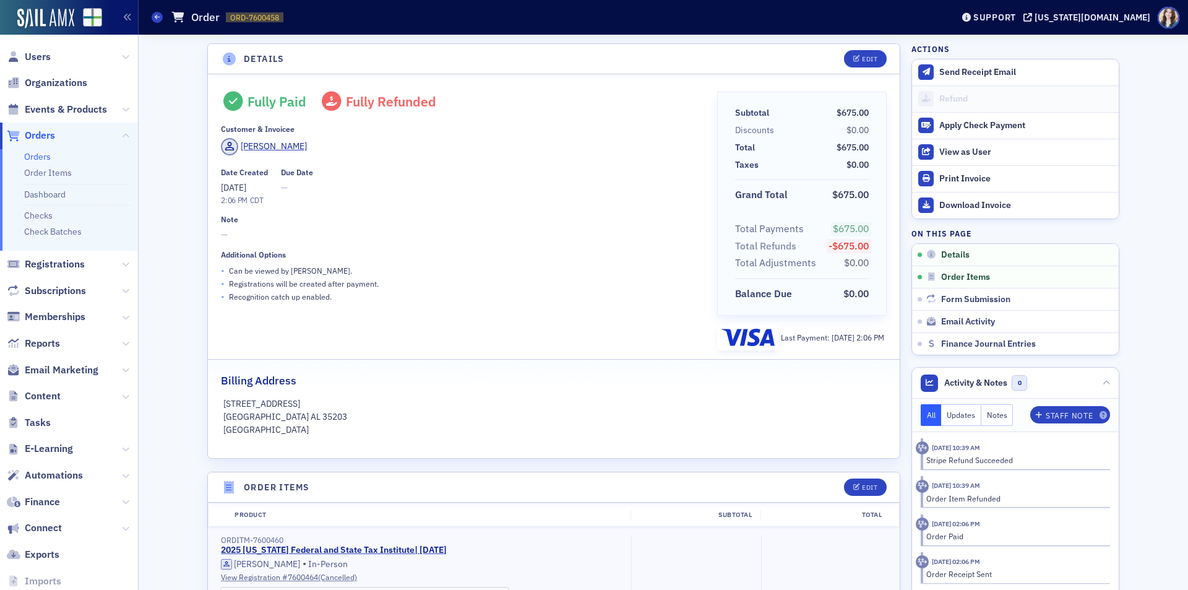
click at [209, 59] on header "Details Edit" at bounding box center [554, 59] width 692 height 30
click at [208, 59] on header "Details Edit" at bounding box center [554, 59] width 692 height 30
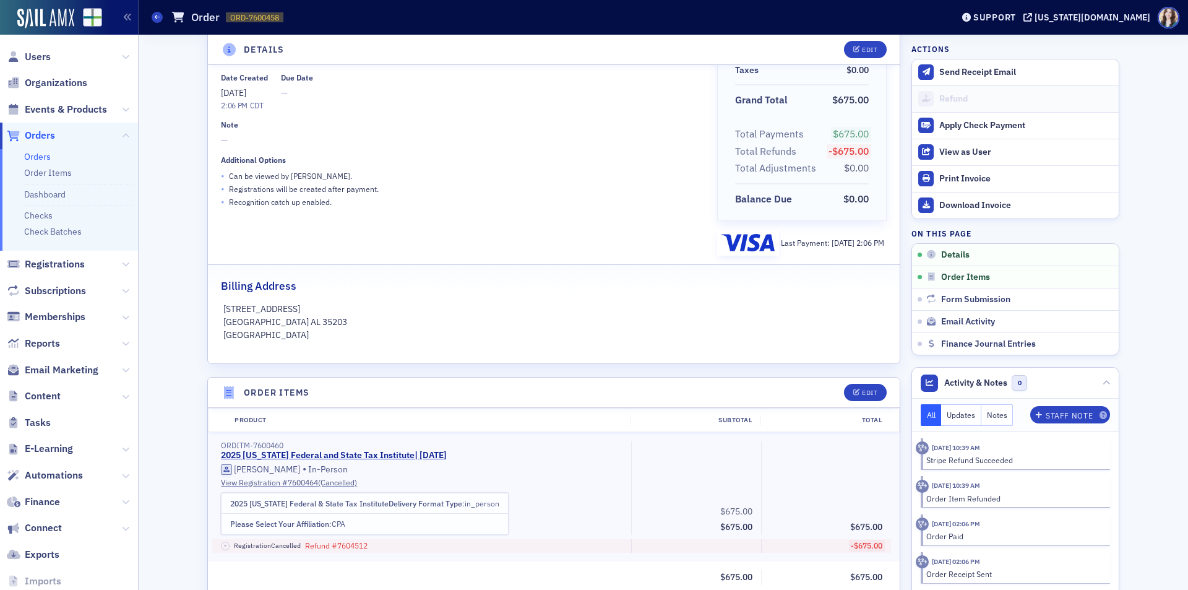
scroll to position [62, 0]
